Goal: Task Accomplishment & Management: Manage account settings

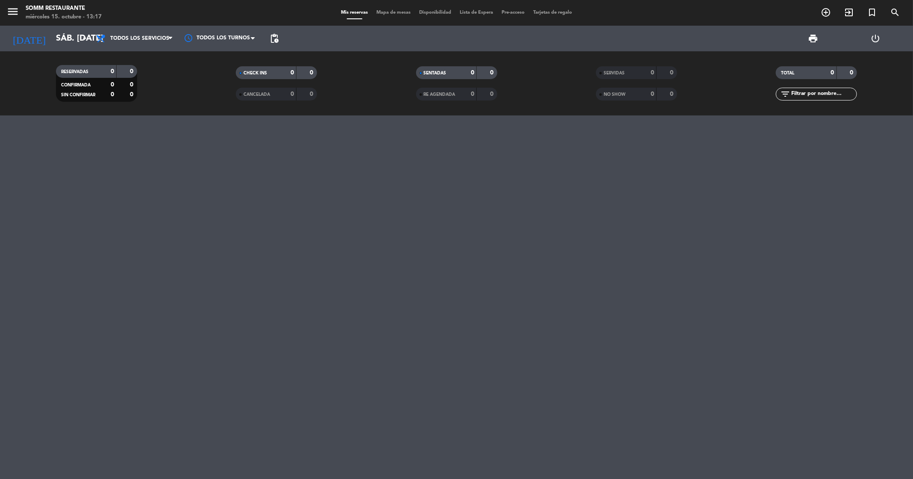
click at [16, 12] on icon "menu" at bounding box center [12, 11] width 13 height 13
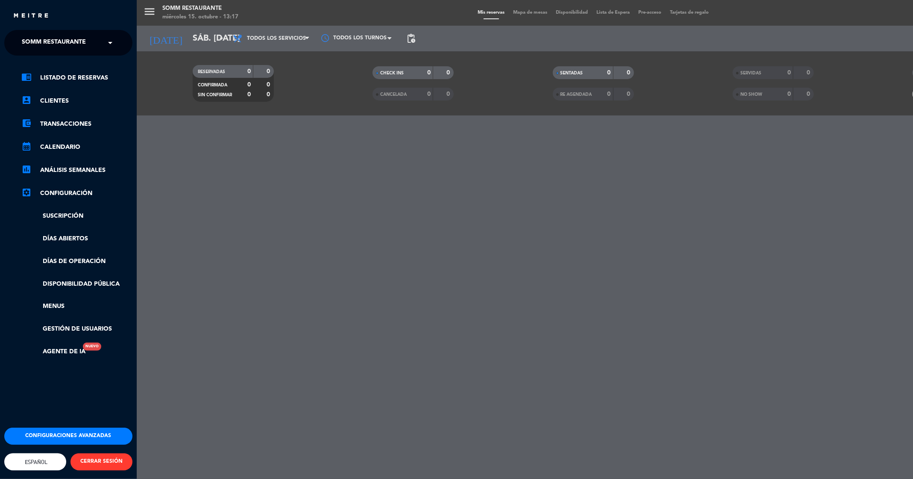
click at [71, 194] on link "settings_applications Configuración" at bounding box center [76, 193] width 111 height 10
click at [69, 195] on link "settings_applications Configuración" at bounding box center [76, 193] width 111 height 10
click at [68, 427] on button "Configuraciones avanzadas" at bounding box center [68, 435] width 128 height 17
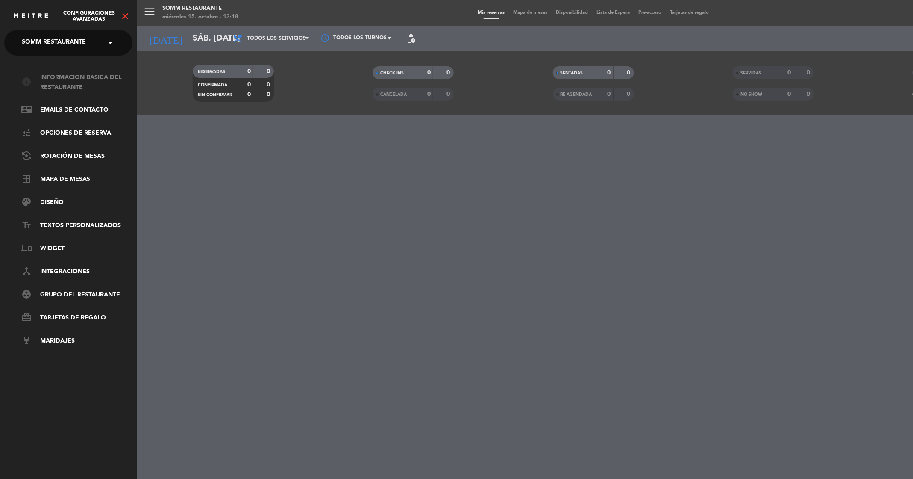
click at [82, 80] on link "info Información básica del restaurante" at bounding box center [76, 83] width 111 height 20
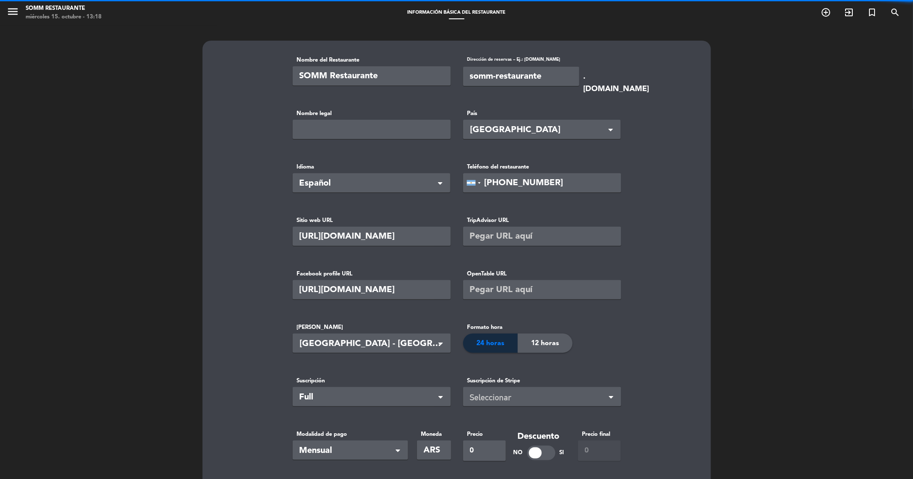
click at [16, 9] on icon "menu" at bounding box center [12, 11] width 13 height 13
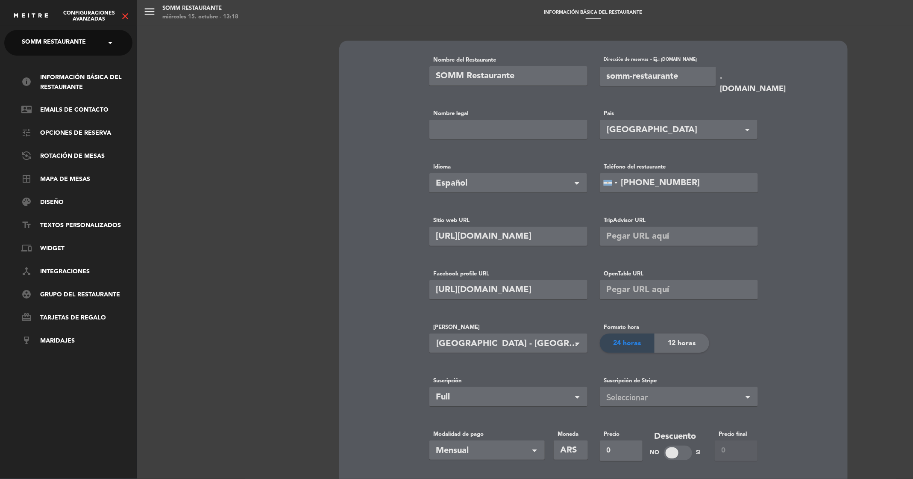
click at [123, 19] on icon "close" at bounding box center [125, 16] width 10 height 10
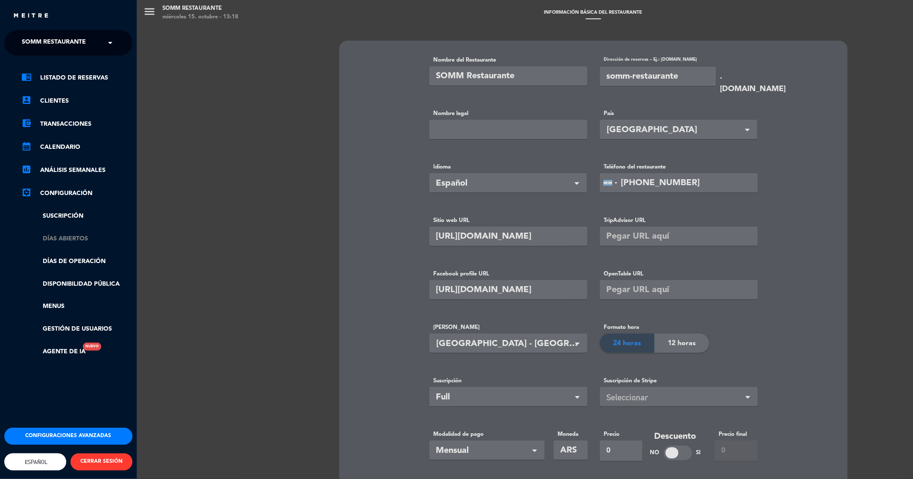
click at [77, 237] on link "Días abiertos" at bounding box center [76, 239] width 111 height 10
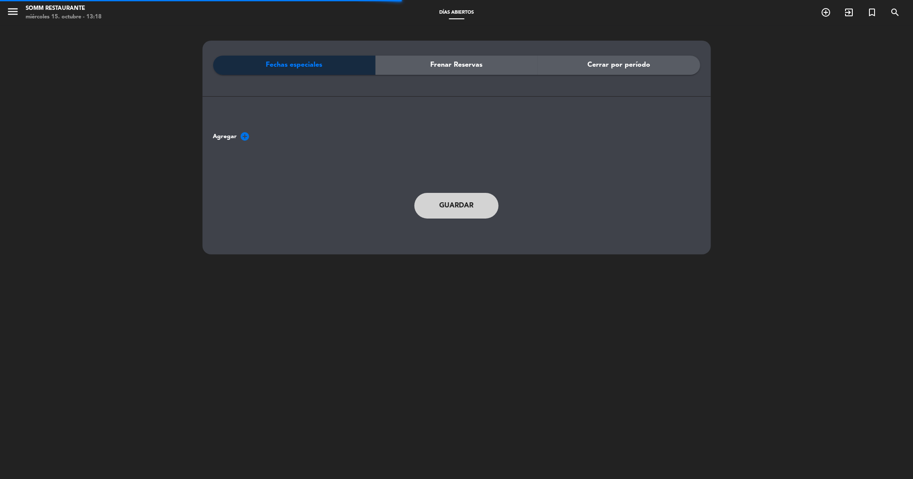
click at [247, 133] on icon "add_circle" at bounding box center [245, 136] width 10 height 10
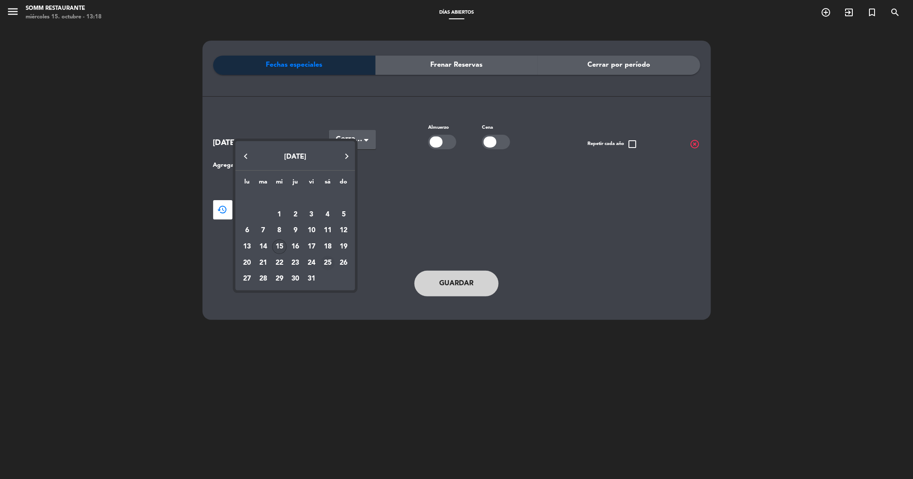
click at [328, 264] on div "25" at bounding box center [327, 263] width 15 height 15
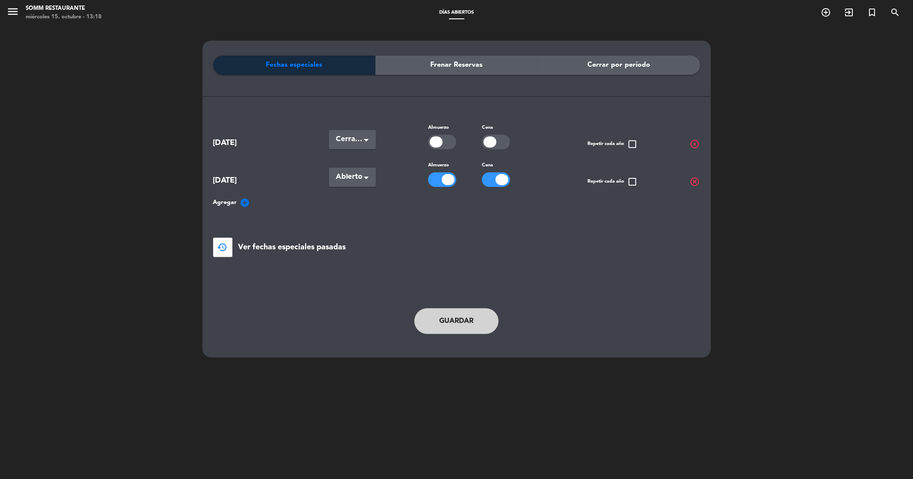
click at [360, 135] on span "Cerradas" at bounding box center [349, 139] width 26 height 12
click at [392, 198] on div "Agregar add_circle" at bounding box center [456, 202] width 487 height 10
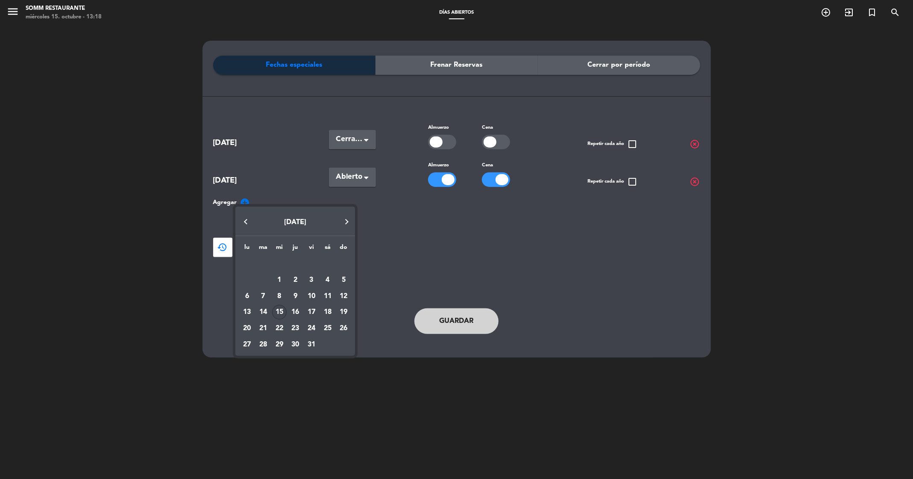
click at [393, 185] on div at bounding box center [456, 239] width 913 height 479
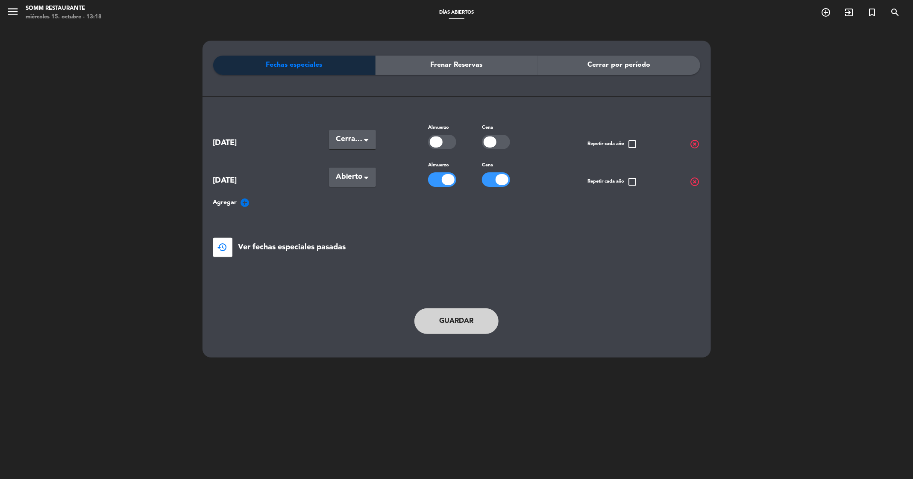
click at [362, 178] on span "Abierto" at bounding box center [349, 177] width 26 height 12
click at [358, 214] on span "Cerradas" at bounding box center [350, 212] width 28 height 7
click at [344, 142] on span "Cerradas" at bounding box center [349, 139] width 26 height 12
click at [350, 156] on span "Abierto" at bounding box center [348, 157] width 24 height 7
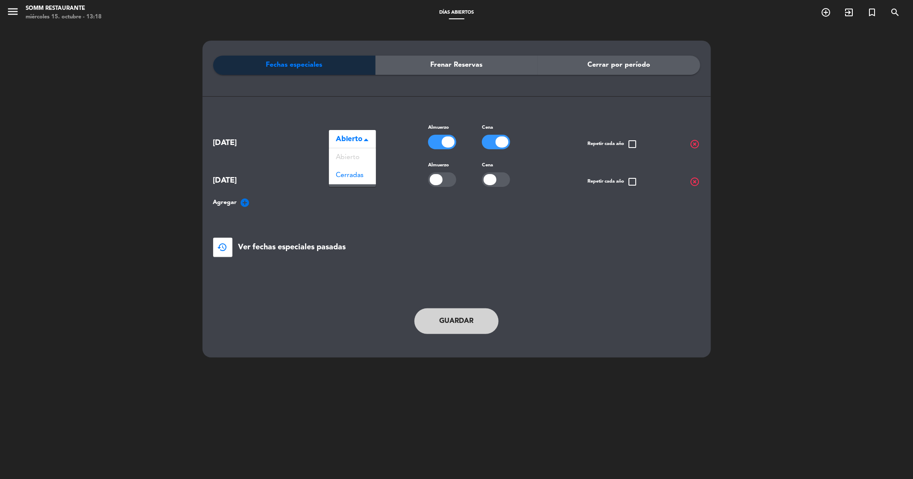
click at [356, 141] on span "Abierto" at bounding box center [349, 139] width 26 height 12
click at [356, 179] on span "Cerradas" at bounding box center [350, 175] width 28 height 7
click at [448, 324] on button "Guardar" at bounding box center [456, 321] width 85 height 26
click at [464, 316] on button "Guardar" at bounding box center [456, 321] width 85 height 26
click at [7, 9] on icon "menu" at bounding box center [12, 11] width 13 height 13
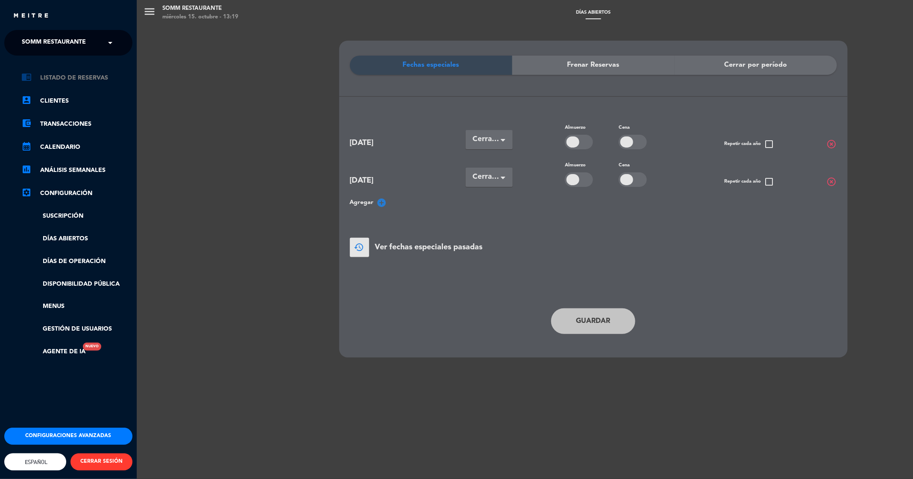
click at [68, 79] on link "chrome_reader_mode Listado de Reservas" at bounding box center [76, 78] width 111 height 10
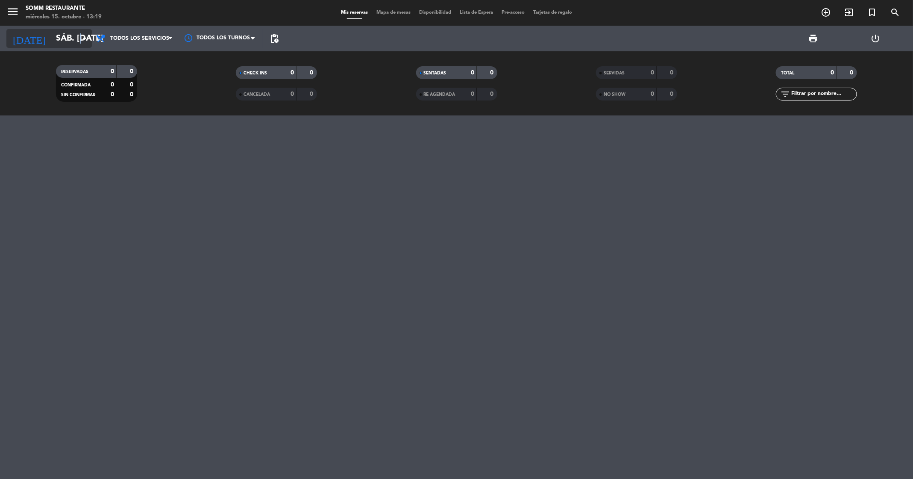
click at [80, 38] on icon "arrow_drop_down" at bounding box center [84, 38] width 10 height 10
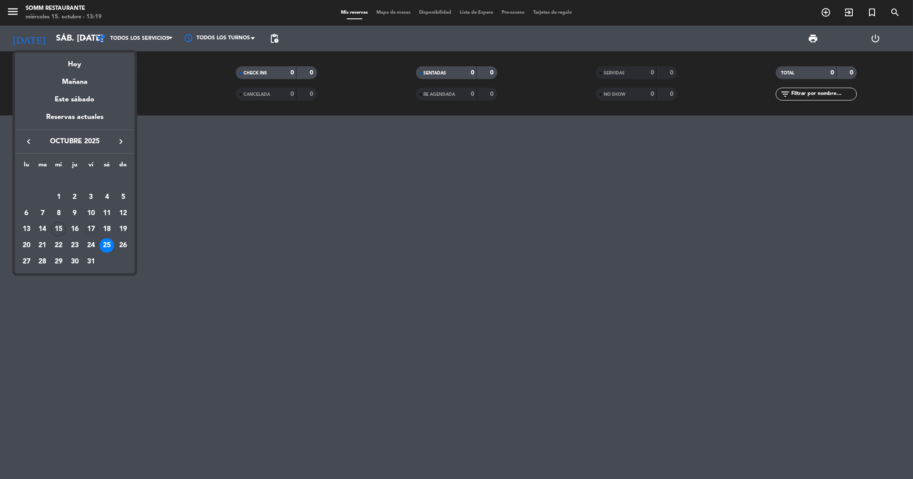
click at [92, 228] on div "17" at bounding box center [91, 229] width 15 height 15
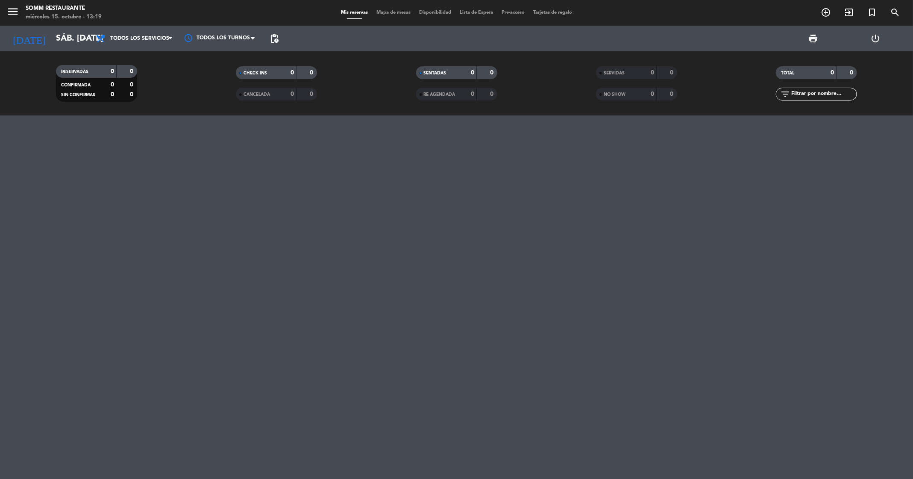
type input "vie. [DATE]"
